Goal: Check status: Check status

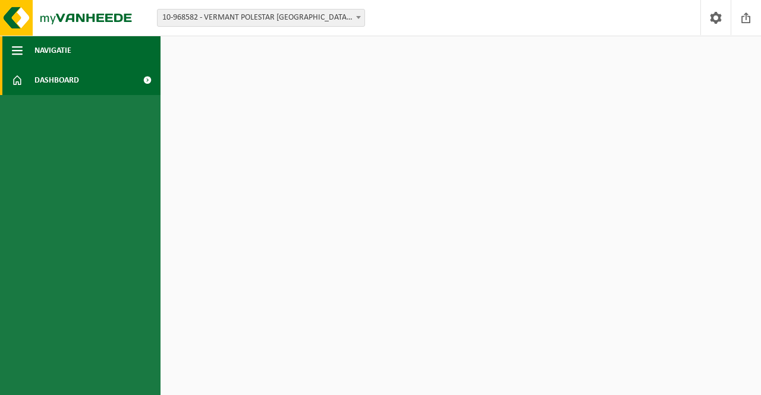
click at [104, 58] on button "Navigatie" at bounding box center [80, 51] width 161 height 30
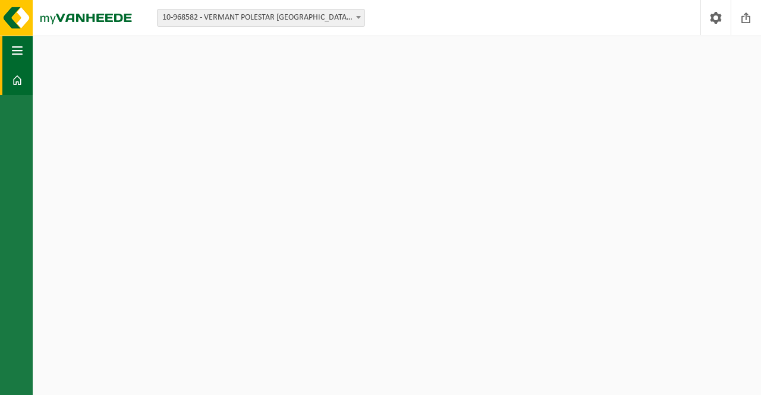
click at [24, 49] on button "Navigatie" at bounding box center [16, 51] width 33 height 30
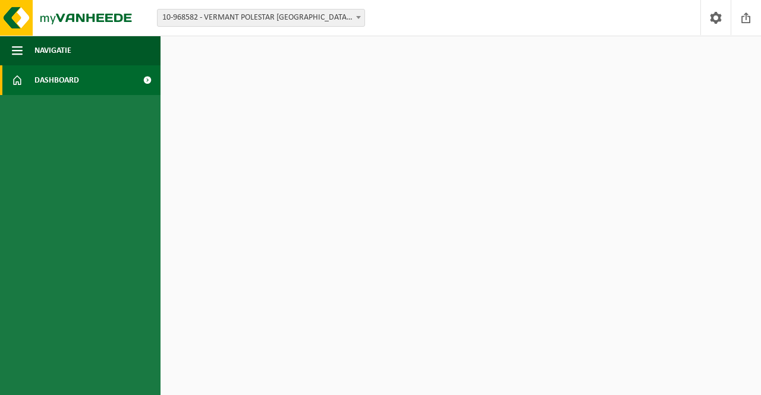
click at [30, 76] on link "Dashboard" at bounding box center [80, 80] width 161 height 30
click at [147, 78] on span at bounding box center [147, 80] width 27 height 30
click at [723, 18] on span at bounding box center [716, 17] width 18 height 35
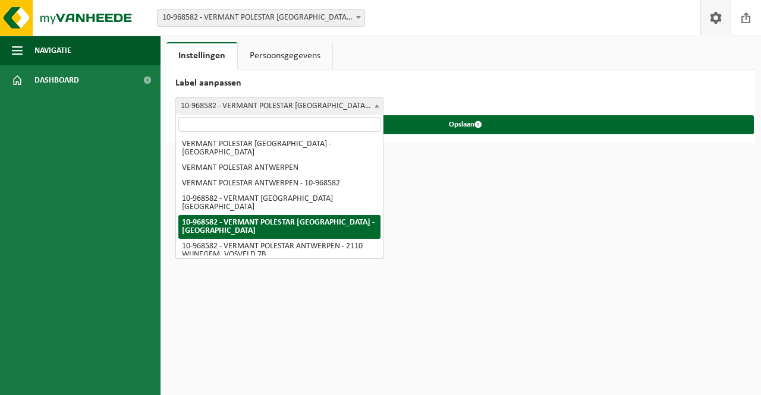
click at [314, 101] on span "10-968582 - VERMANT POLESTAR [GEOGRAPHIC_DATA] - [GEOGRAPHIC_DATA]" at bounding box center [279, 106] width 207 height 17
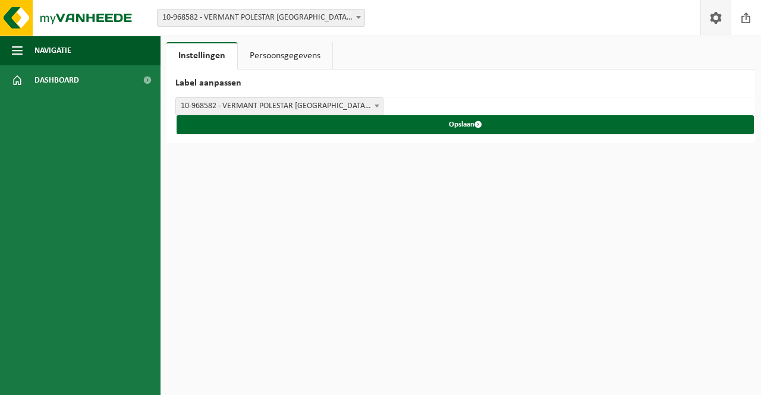
click at [303, 62] on link "Persoonsgegevens" at bounding box center [285, 55] width 95 height 27
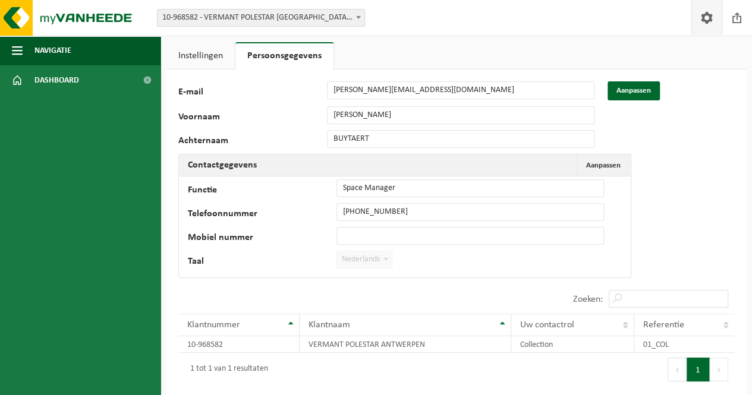
click at [220, 55] on link "Instellingen" at bounding box center [200, 55] width 68 height 27
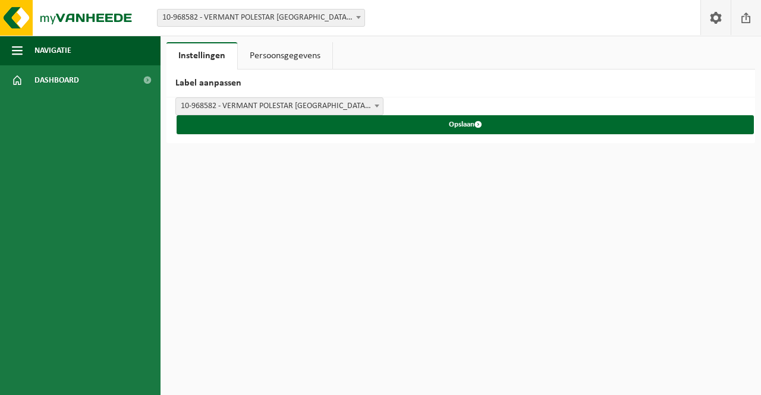
click at [743, 15] on span at bounding box center [746, 17] width 18 height 35
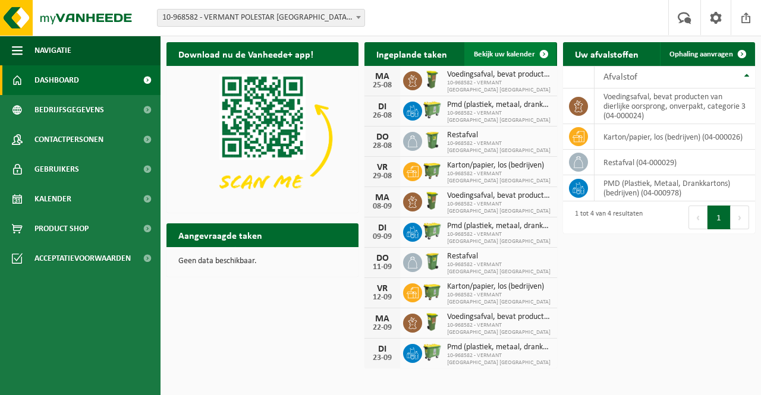
click at [502, 65] on link "Bekijk uw kalender" at bounding box center [510, 54] width 92 height 24
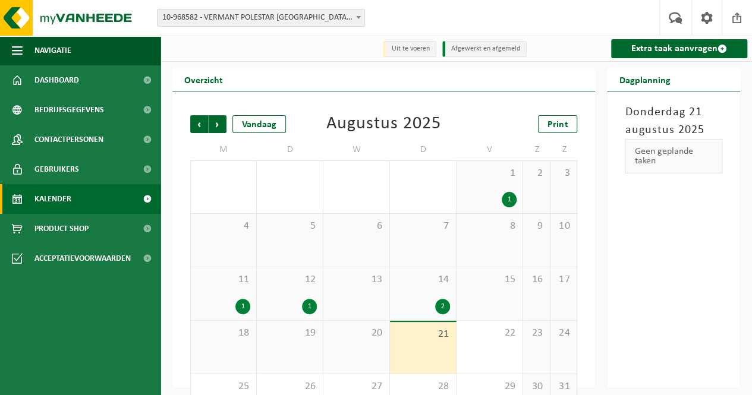
click at [248, 311] on div "1" at bounding box center [242, 306] width 15 height 15
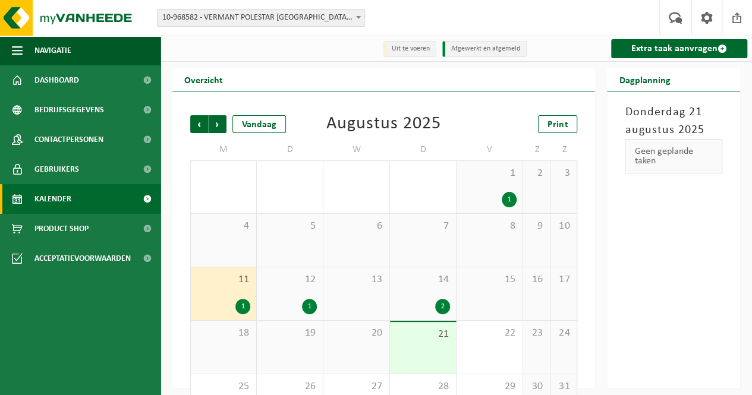
click at [248, 311] on div "1" at bounding box center [242, 306] width 15 height 15
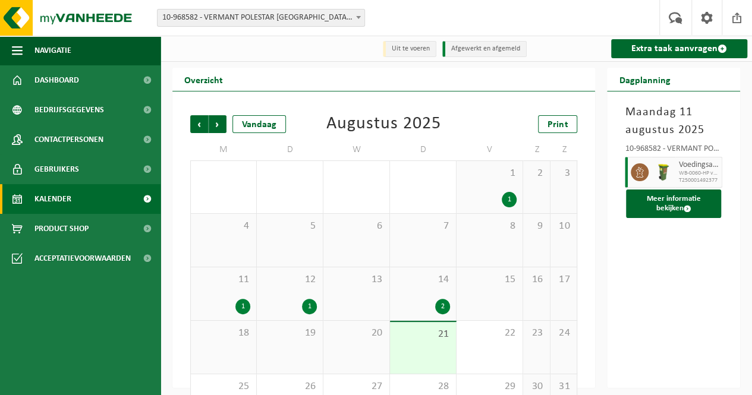
click at [308, 312] on div "1" at bounding box center [309, 306] width 15 height 15
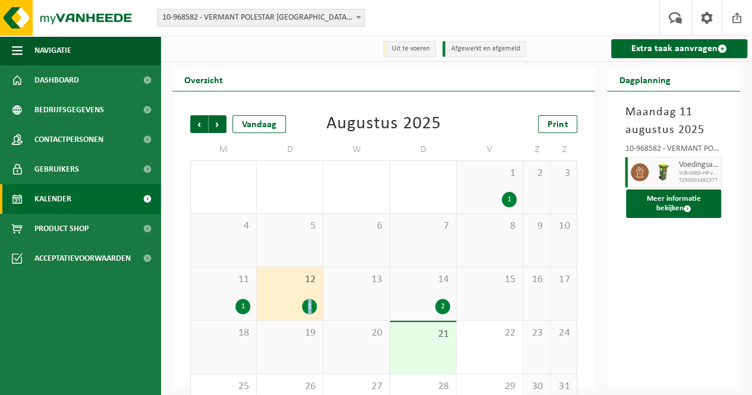
click at [308, 312] on div "1" at bounding box center [309, 306] width 15 height 15
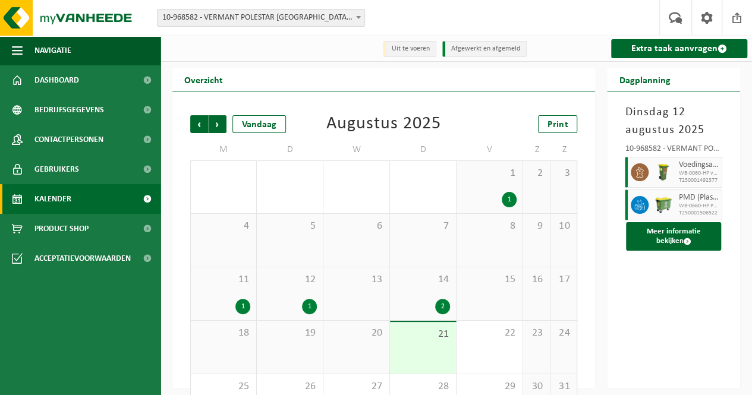
click at [442, 305] on div "2" at bounding box center [442, 306] width 15 height 15
